Goal: Check status: Check status

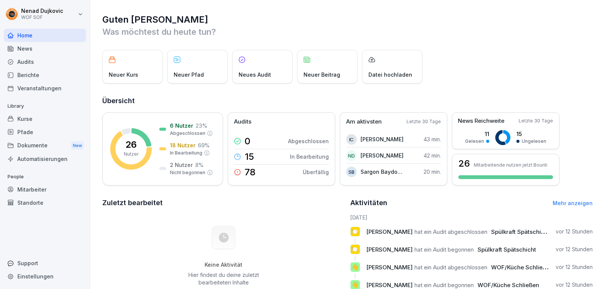
click at [68, 35] on div "Home" at bounding box center [45, 35] width 82 height 13
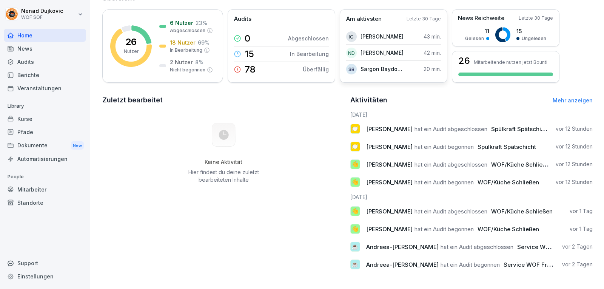
scroll to position [108, 0]
click at [45, 188] on div "Mitarbeiter" at bounding box center [45, 189] width 82 height 13
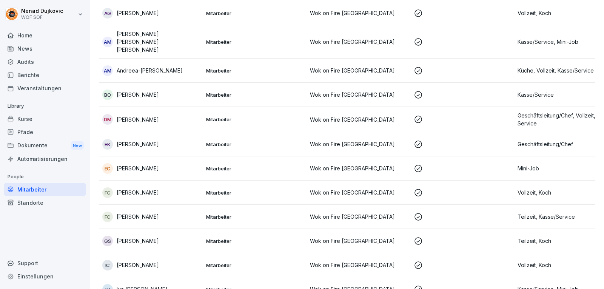
scroll to position [8, 0]
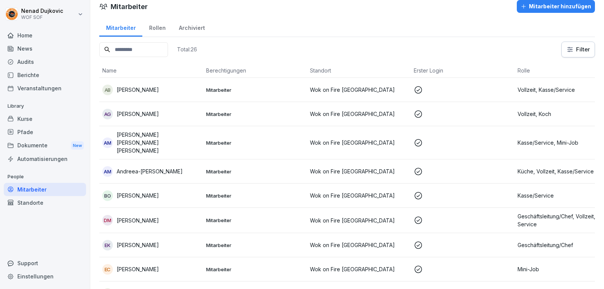
click at [168, 49] on input at bounding box center [133, 49] width 69 height 15
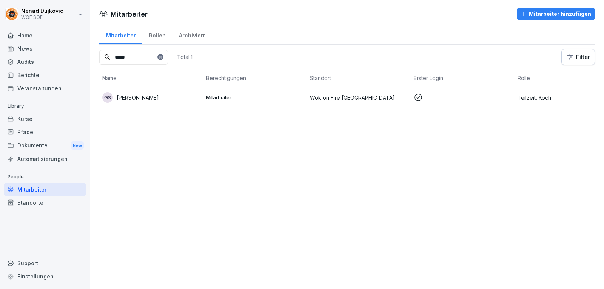
type input "*****"
click at [233, 109] on td "Mitarbeiter" at bounding box center [255, 97] width 104 height 24
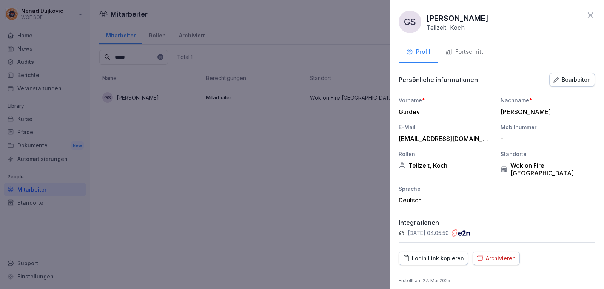
click at [483, 53] on button "Fortschritt" at bounding box center [464, 52] width 53 height 20
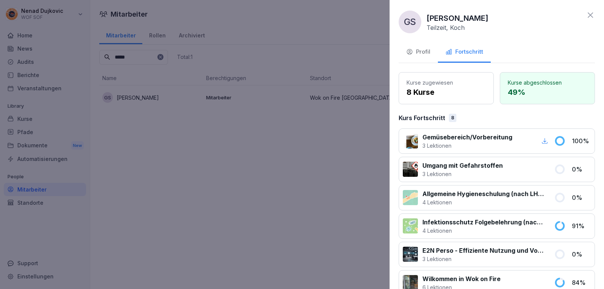
click at [277, 103] on div at bounding box center [302, 144] width 604 height 289
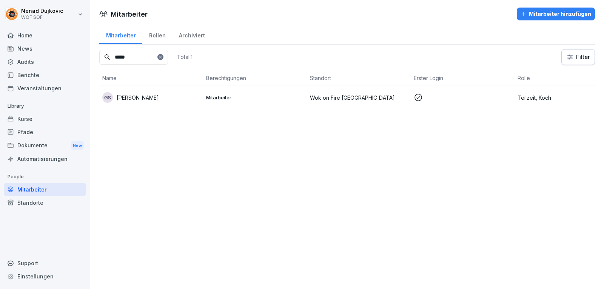
click at [162, 58] on icon at bounding box center [160, 57] width 3 height 3
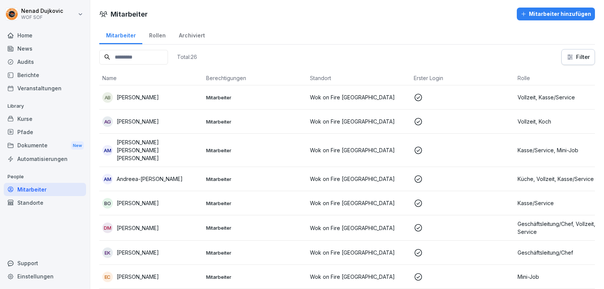
click at [168, 58] on input at bounding box center [133, 57] width 69 height 15
type input "******"
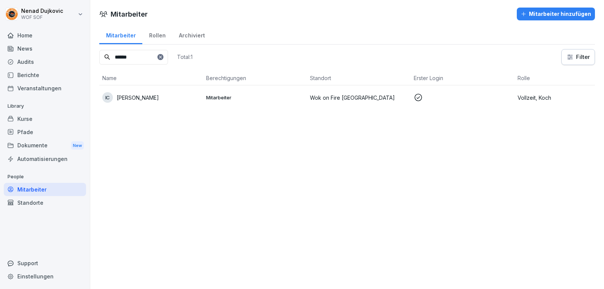
click at [245, 102] on td "Mitarbeiter" at bounding box center [255, 97] width 104 height 24
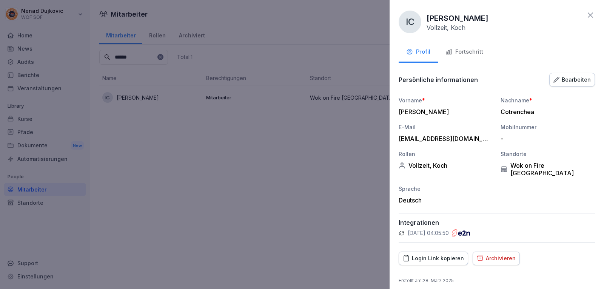
click at [459, 47] on button "Fortschritt" at bounding box center [464, 52] width 53 height 20
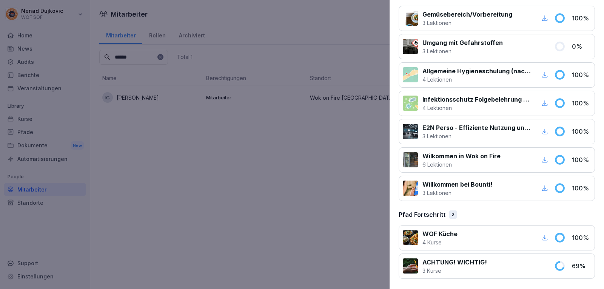
scroll to position [123, 0]
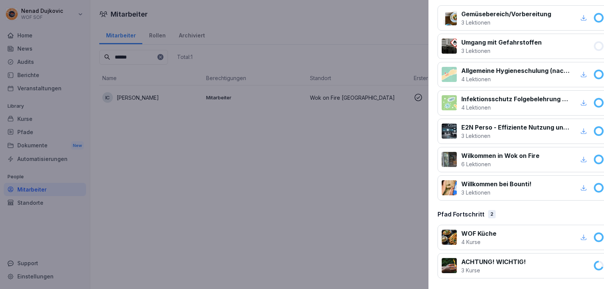
click at [220, 152] on div at bounding box center [302, 144] width 604 height 289
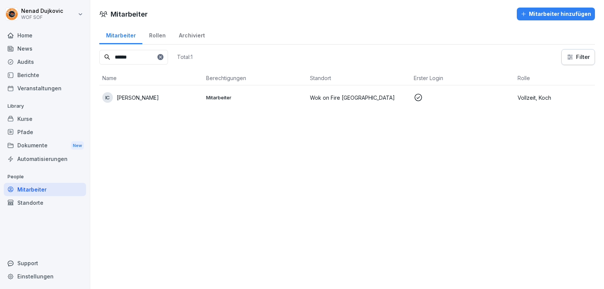
click at [164, 57] on div at bounding box center [160, 57] width 6 height 6
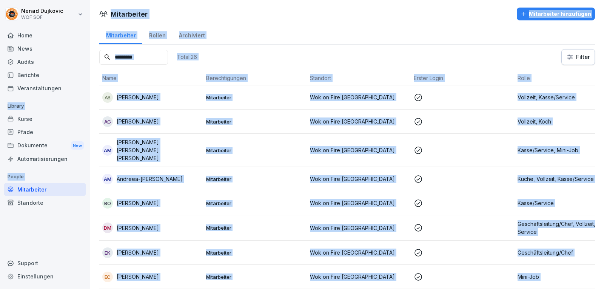
click at [154, 57] on input at bounding box center [133, 57] width 69 height 15
click at [154, 58] on input at bounding box center [133, 57] width 69 height 15
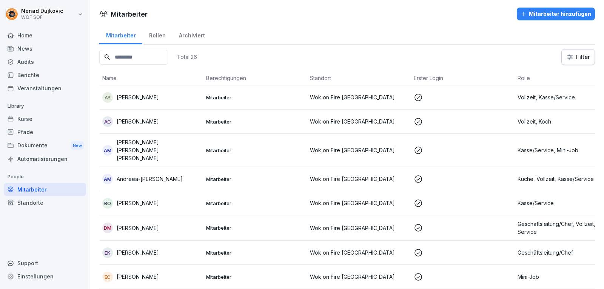
click at [154, 58] on input at bounding box center [133, 57] width 69 height 15
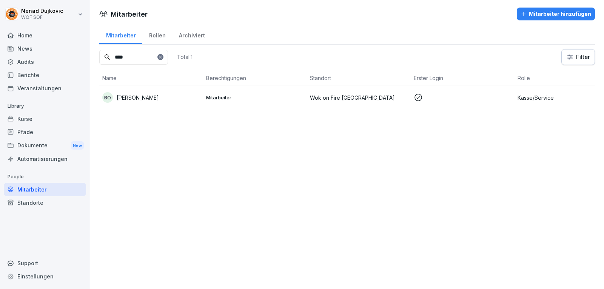
type input "****"
click at [174, 93] on div "BO Brindusa-[PERSON_NAME]" at bounding box center [151, 97] width 98 height 11
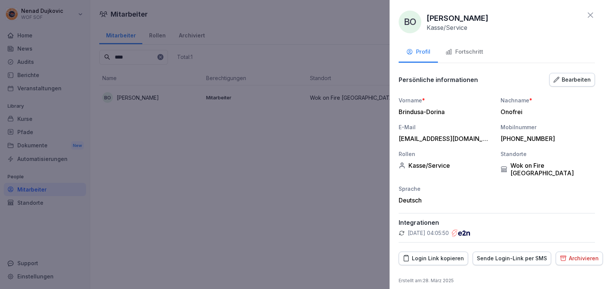
click at [459, 52] on div "Fortschritt" at bounding box center [465, 52] width 38 height 9
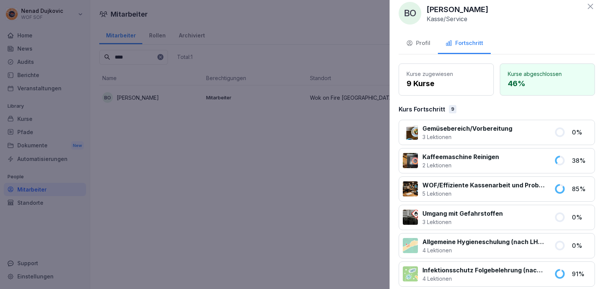
scroll to position [18, 0]
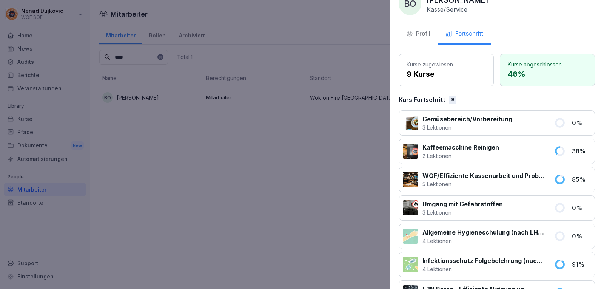
click at [248, 129] on div at bounding box center [302, 144] width 604 height 289
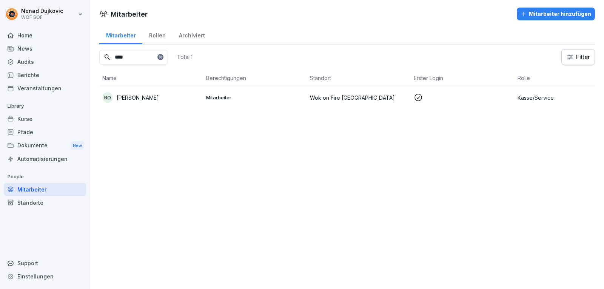
click at [163, 58] on icon at bounding box center [160, 57] width 5 height 5
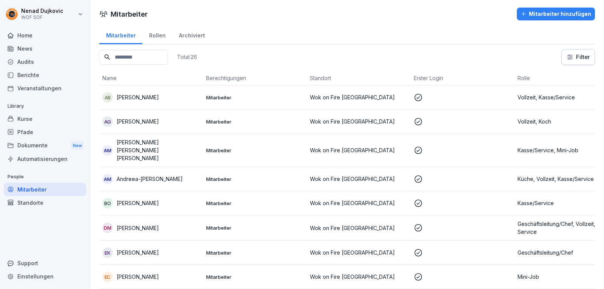
click at [168, 58] on input at bounding box center [133, 57] width 69 height 15
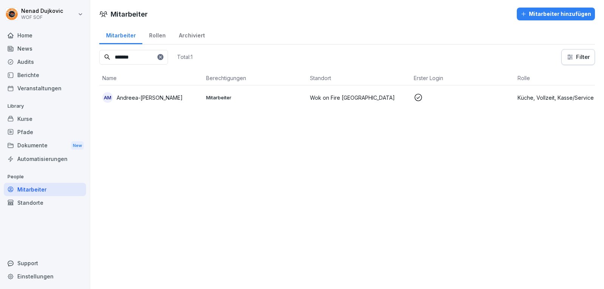
type input "*******"
click at [177, 100] on p "Andreea-[PERSON_NAME]" at bounding box center [150, 98] width 66 height 8
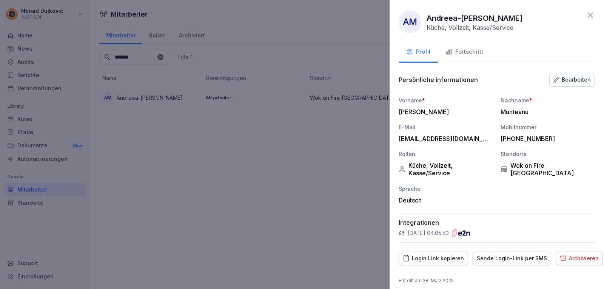
click at [458, 52] on div "Fortschritt" at bounding box center [465, 52] width 38 height 9
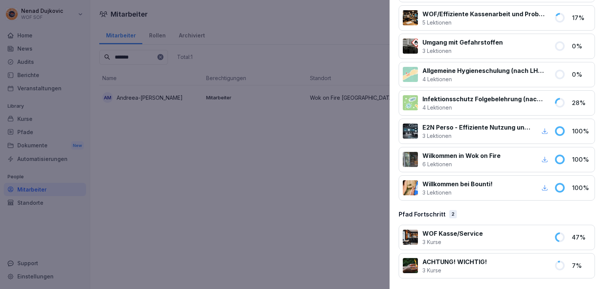
scroll to position [0, 0]
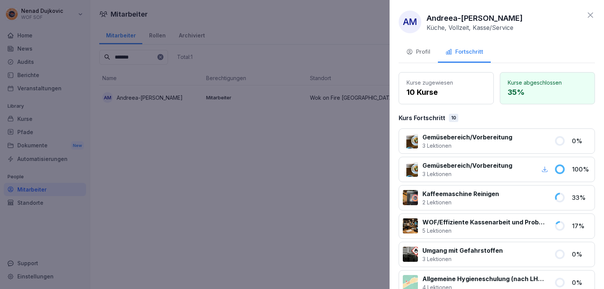
click at [252, 146] on div at bounding box center [302, 144] width 604 height 289
